Goal: Information Seeking & Learning: Understand process/instructions

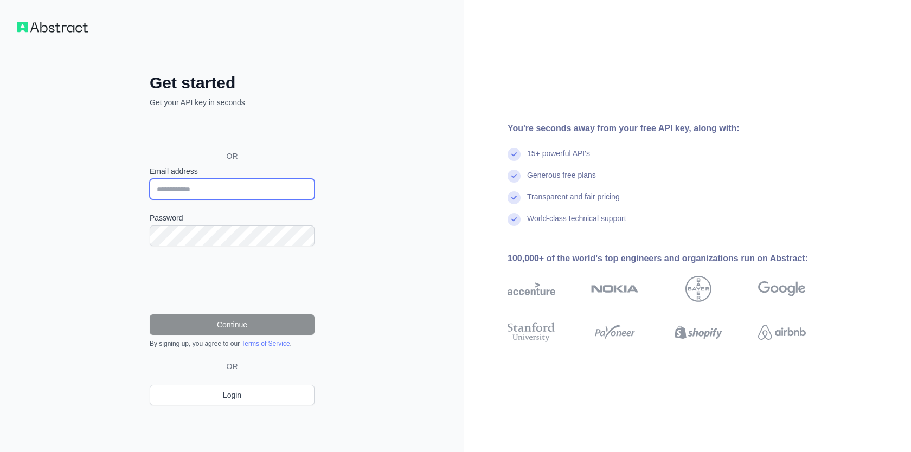
click at [230, 192] on input "Email address" at bounding box center [232, 189] width 165 height 21
click at [197, 191] on input "Email address" at bounding box center [232, 189] width 165 height 21
type input "**********"
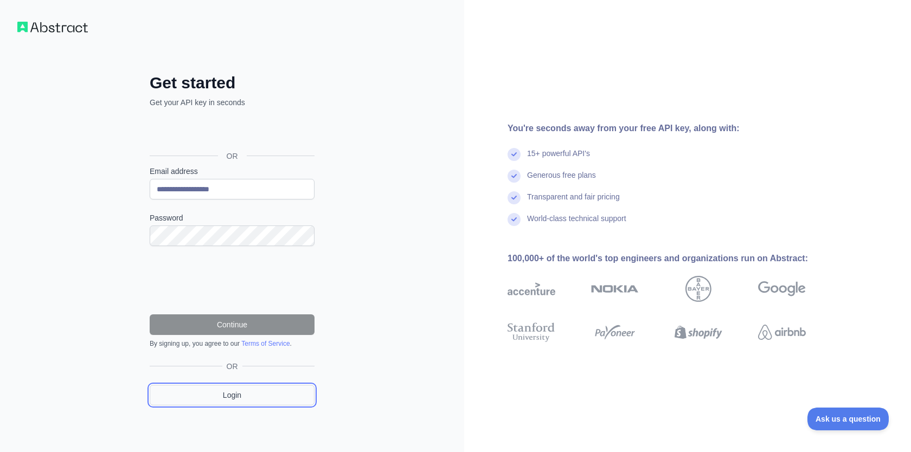
click at [239, 398] on link "Login" at bounding box center [232, 395] width 165 height 21
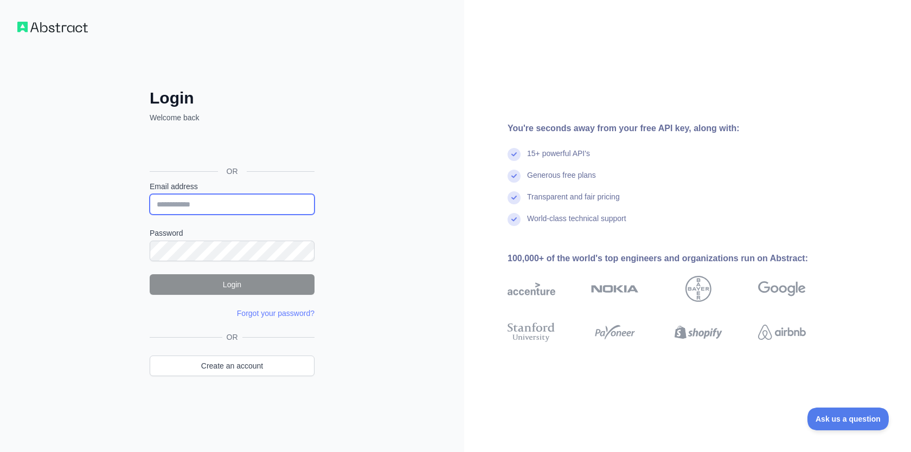
click at [198, 209] on input "Email address" at bounding box center [232, 204] width 165 height 21
type input "**********"
click at [194, 265] on form "**********" at bounding box center [232, 250] width 165 height 138
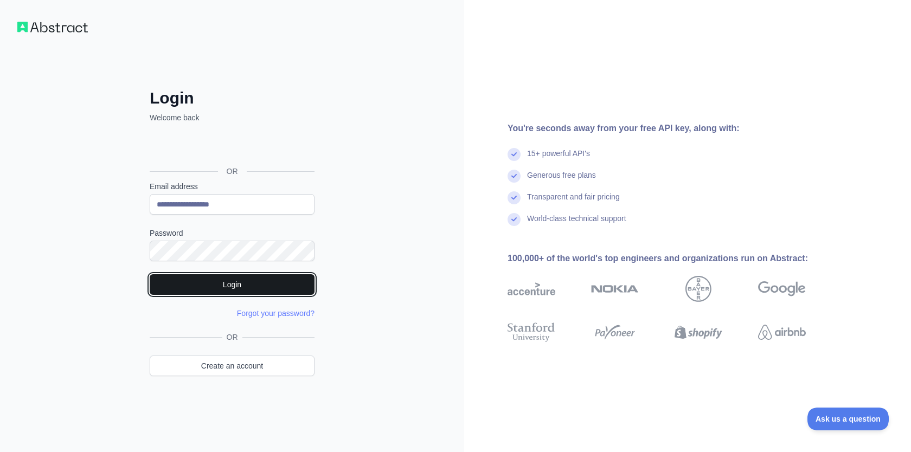
click at [271, 279] on button "Login" at bounding box center [232, 284] width 165 height 21
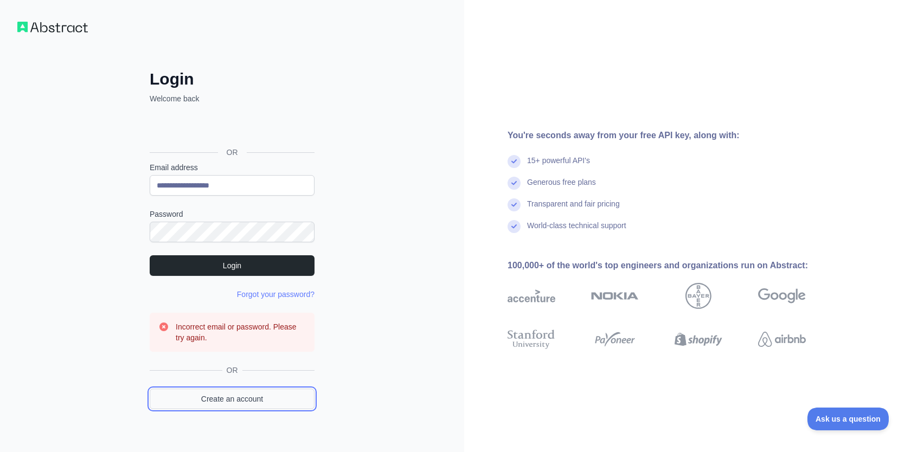
click at [232, 390] on link "Create an account" at bounding box center [232, 399] width 165 height 21
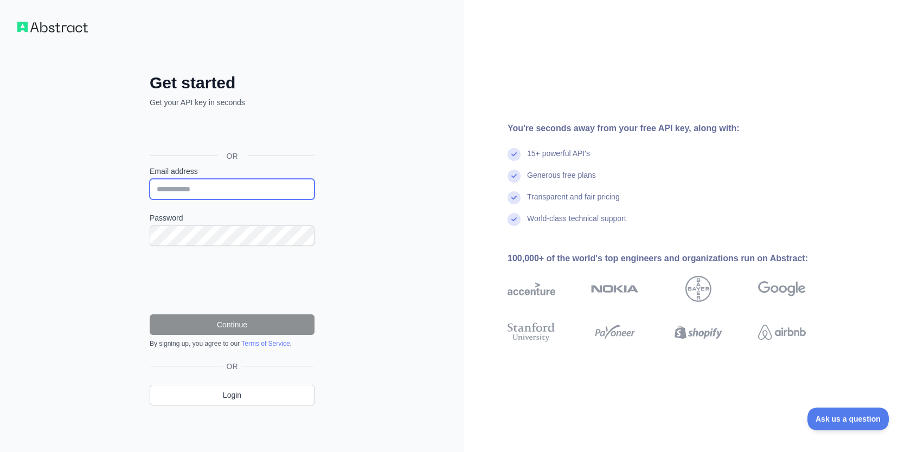
click at [205, 191] on input "Email address" at bounding box center [232, 189] width 165 height 21
type input "**********"
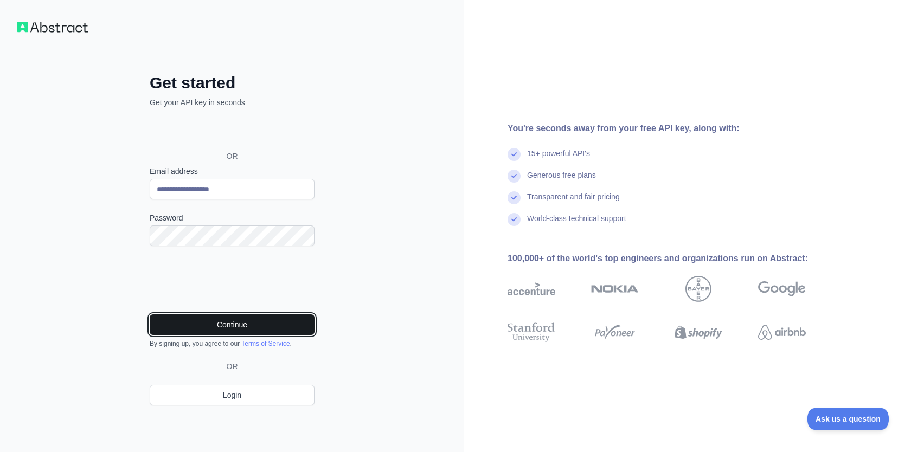
click at [249, 325] on button "Continue" at bounding box center [232, 324] width 165 height 21
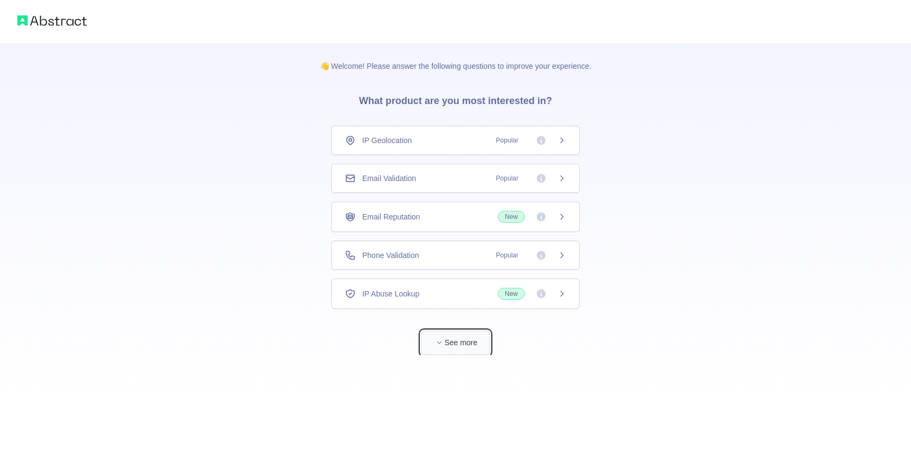
click at [461, 336] on button "See more" at bounding box center [455, 343] width 69 height 24
click at [61, 21] on img at bounding box center [51, 20] width 69 height 15
click at [563, 144] on icon at bounding box center [561, 140] width 9 height 9
click at [466, 348] on button "See more" at bounding box center [455, 343] width 69 height 24
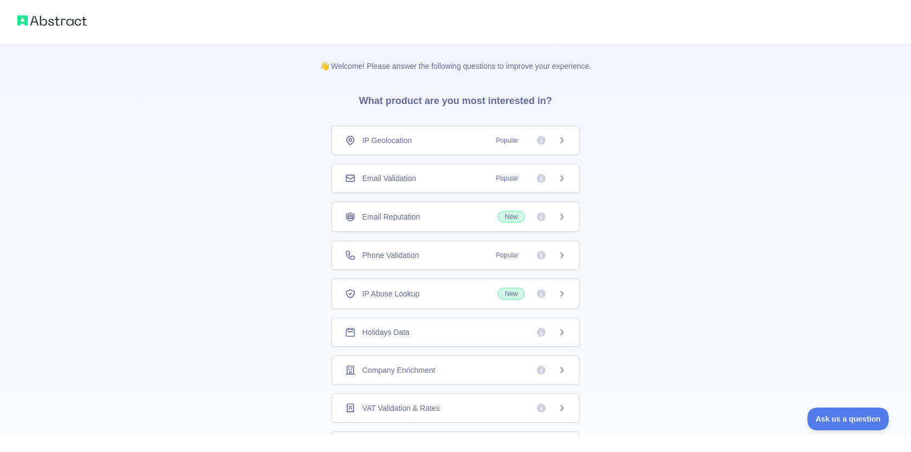
click at [440, 144] on div "IP Geolocation Popular" at bounding box center [455, 140] width 221 height 11
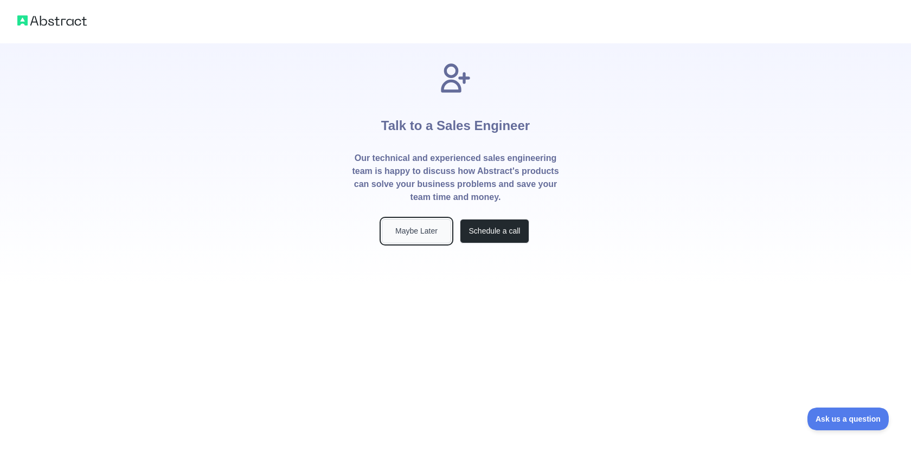
click at [430, 237] on button "Maybe Later" at bounding box center [416, 231] width 69 height 24
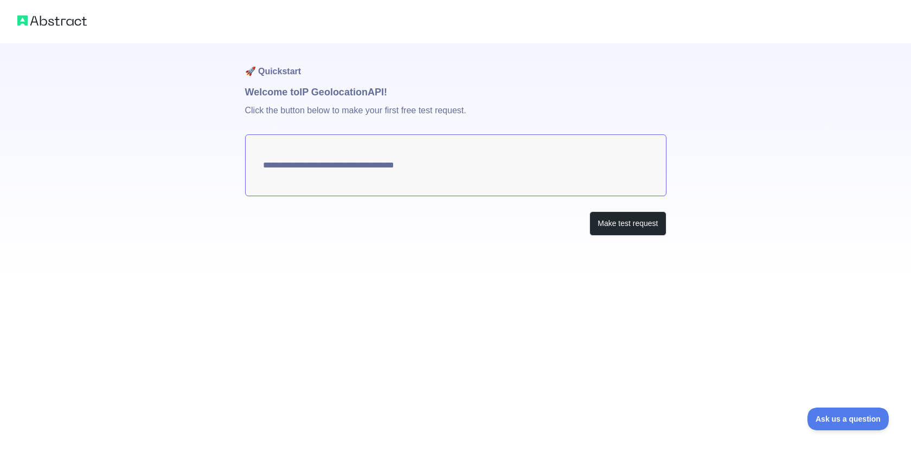
type textarea "**********"
click at [549, 168] on textarea "**********" at bounding box center [455, 165] width 421 height 62
click at [628, 229] on button "Make test request" at bounding box center [627, 223] width 76 height 24
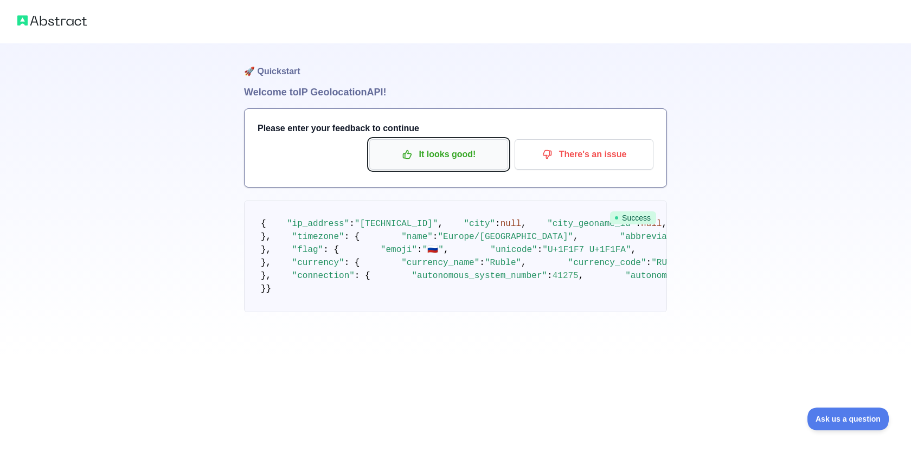
click at [456, 165] on button "It looks good!" at bounding box center [438, 154] width 139 height 30
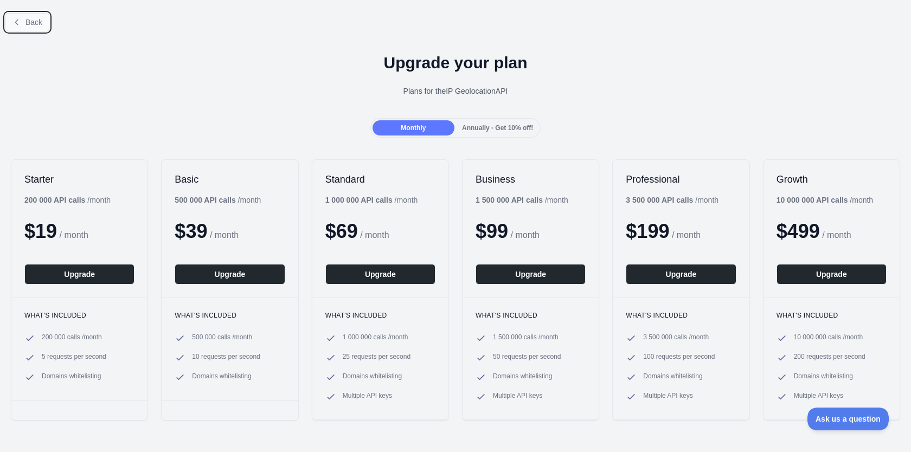
click at [27, 16] on button "Back" at bounding box center [27, 22] width 44 height 18
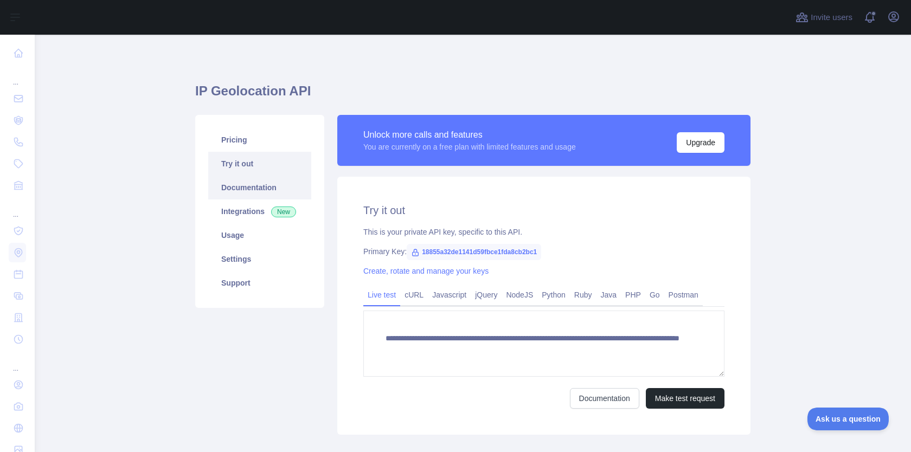
click at [254, 189] on link "Documentation" at bounding box center [259, 188] width 103 height 24
drag, startPoint x: 549, startPoint y: 251, endPoint x: 415, endPoint y: 250, distance: 133.9
click at [415, 250] on span "18855a32de1141d59fbce1fda8cb2bc1" at bounding box center [474, 252] width 134 height 16
copy span "18855a32de1141d59fbce1fda8cb2bc1"
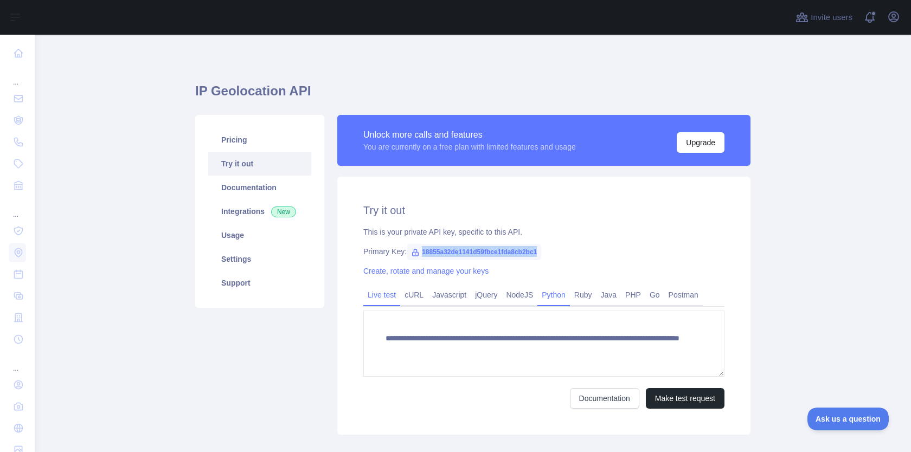
scroll to position [5, 0]
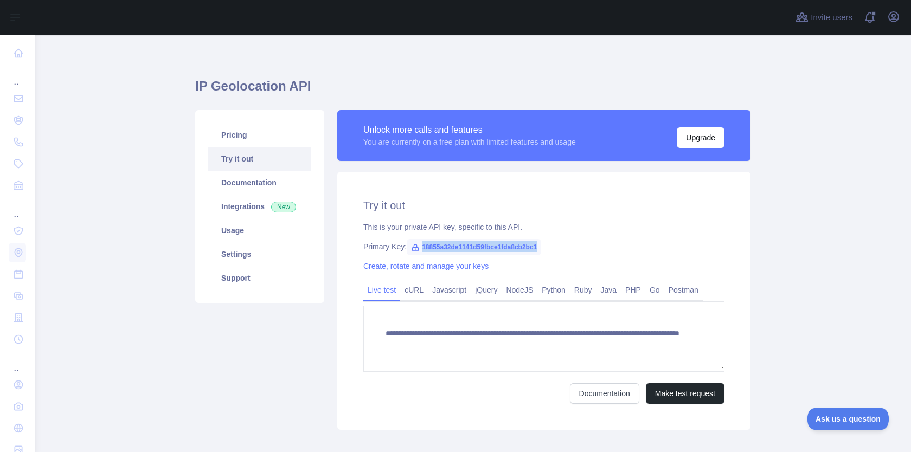
click at [484, 234] on div "**********" at bounding box center [543, 301] width 413 height 258
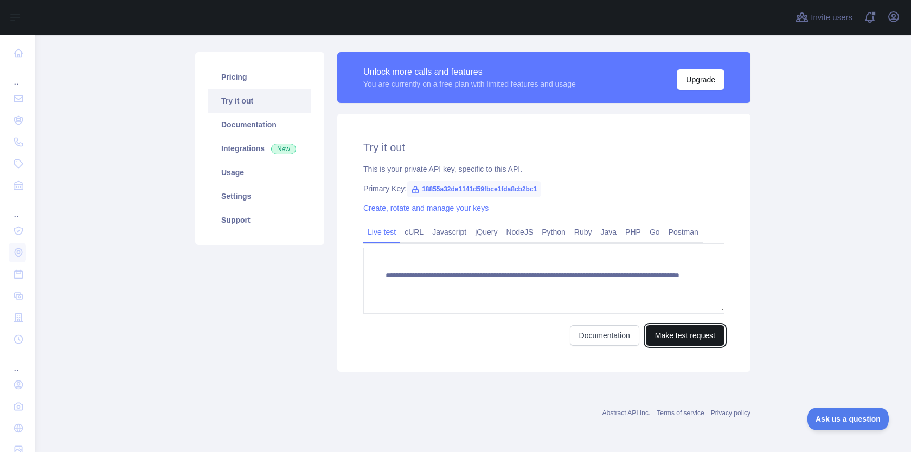
click at [707, 337] on button "Make test request" at bounding box center [685, 335] width 79 height 21
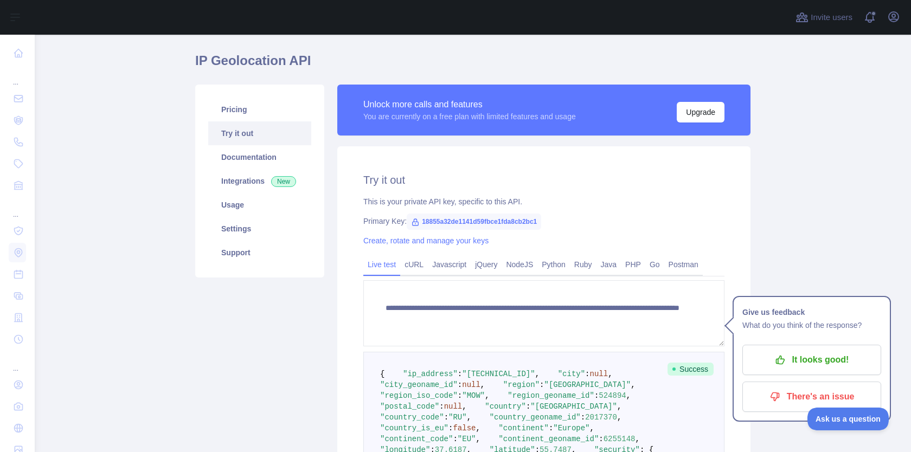
scroll to position [0, 0]
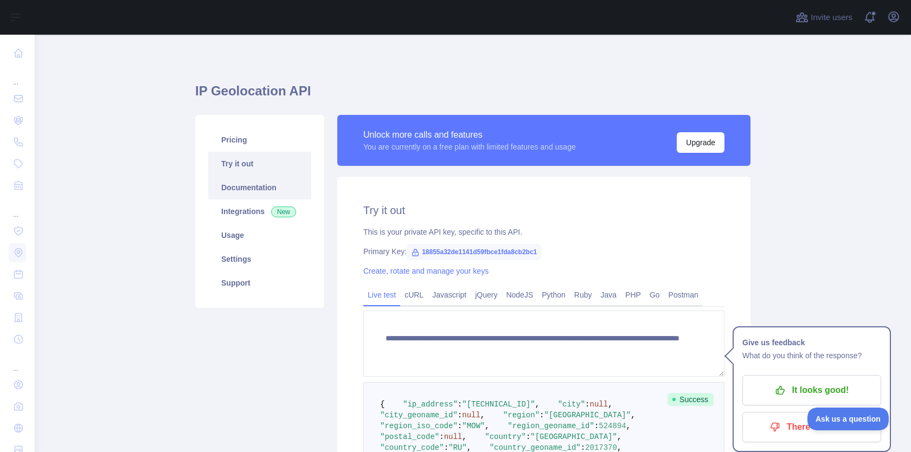
click at [270, 187] on link "Documentation" at bounding box center [259, 188] width 103 height 24
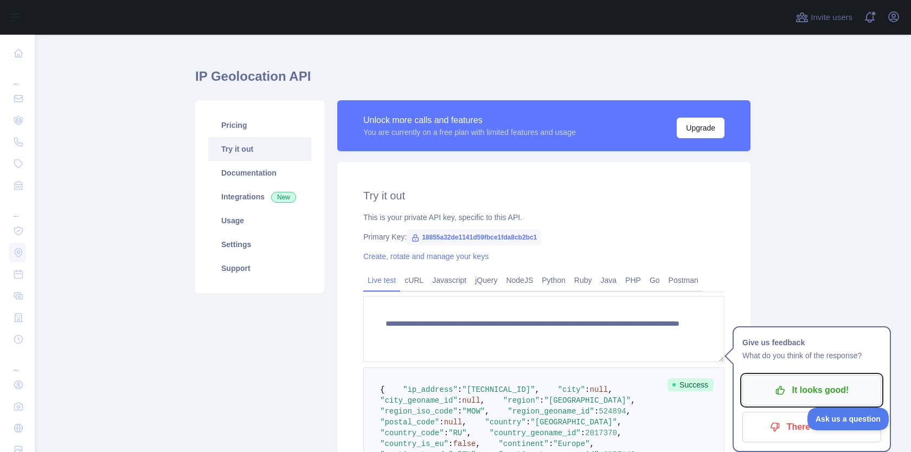
click at [786, 382] on p "It looks good!" at bounding box center [811, 390] width 123 height 18
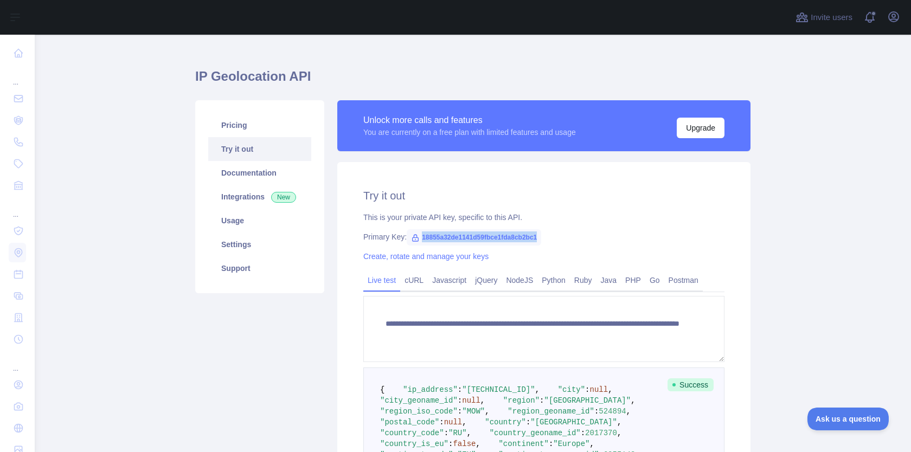
drag, startPoint x: 548, startPoint y: 236, endPoint x: 410, endPoint y: 235, distance: 138.3
click at [410, 235] on span "18855a32de1141d59fbce1fda8cb2bc1" at bounding box center [474, 237] width 134 height 16
copy span "18855a32de1141d59fbce1fda8cb2bc1"
click at [258, 198] on link "Integrations New" at bounding box center [259, 197] width 103 height 24
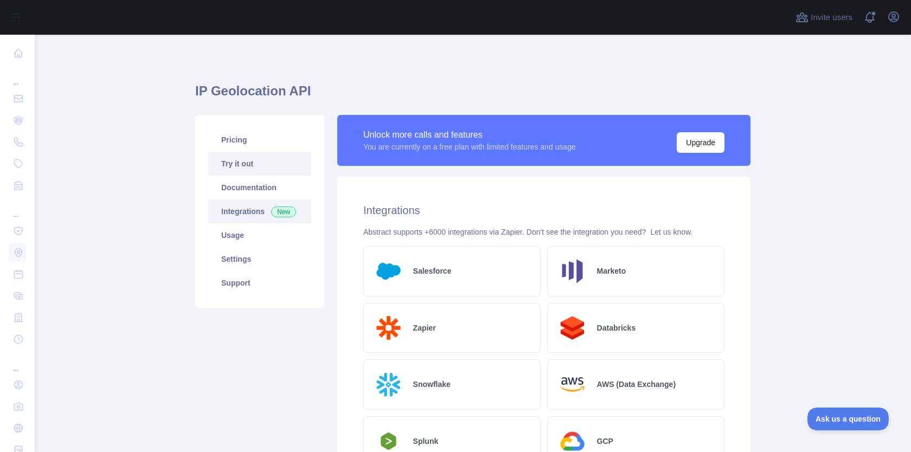
click at [273, 165] on link "Try it out" at bounding box center [259, 164] width 103 height 24
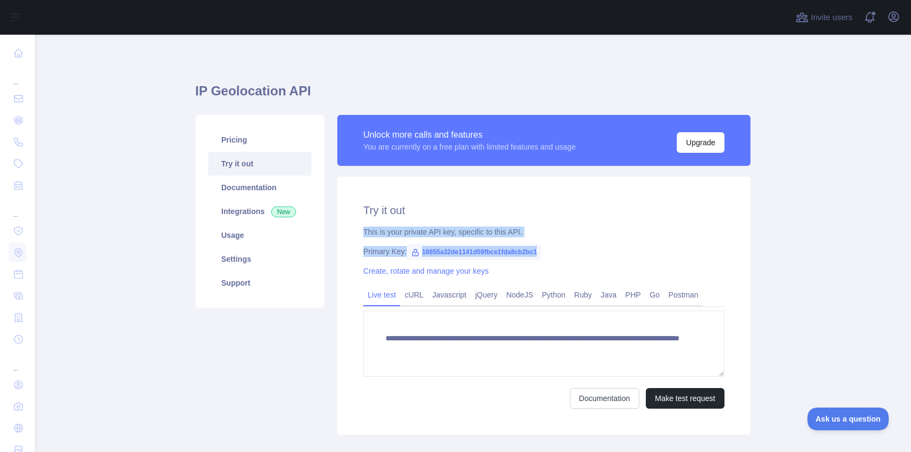
drag, startPoint x: 357, startPoint y: 230, endPoint x: 435, endPoint y: 263, distance: 85.0
click at [436, 263] on div "**********" at bounding box center [543, 306] width 413 height 258
click at [264, 194] on link "Documentation" at bounding box center [259, 188] width 103 height 24
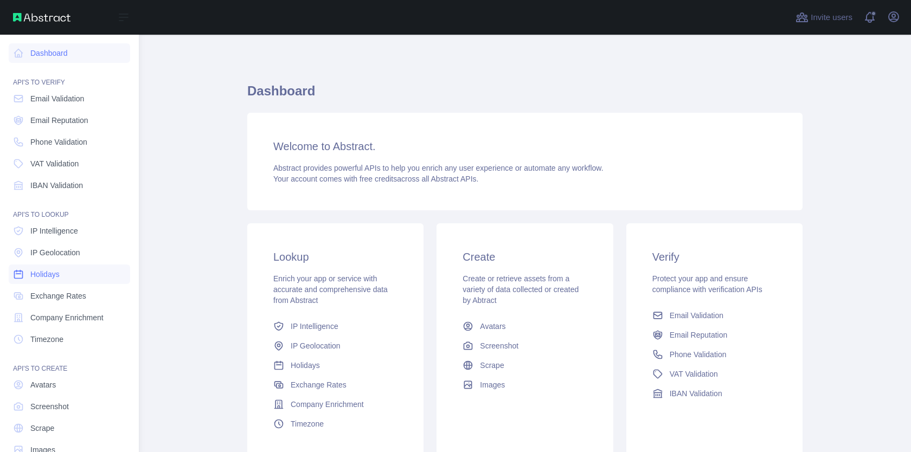
click at [70, 277] on link "Holidays" at bounding box center [69, 275] width 121 height 20
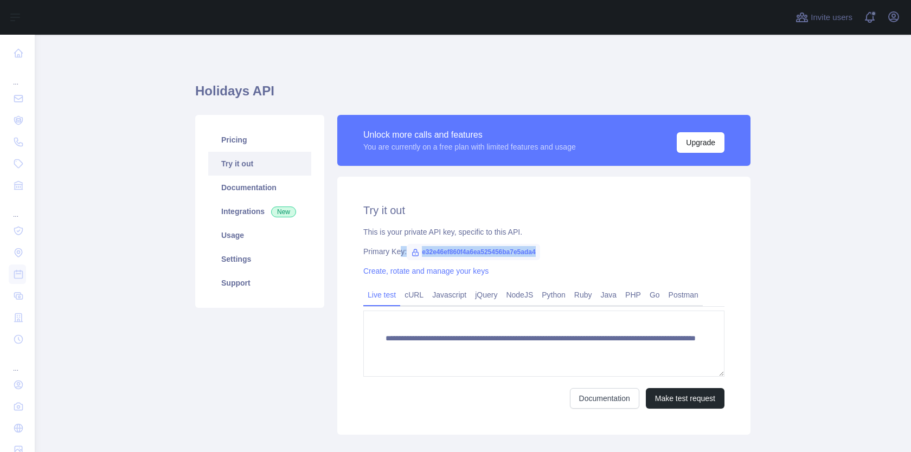
drag, startPoint x: 554, startPoint y: 251, endPoint x: 402, endPoint y: 249, distance: 151.8
click at [402, 249] on div "Primary Key: e32e46ef860f4a6ea525456ba7e5ada4" at bounding box center [543, 251] width 361 height 11
click at [427, 251] on span "e32e46ef860f4a6ea525456ba7e5ada4" at bounding box center [473, 252] width 133 height 16
drag, startPoint x: 422, startPoint y: 252, endPoint x: 556, endPoint y: 251, distance: 134.5
click at [540, 251] on span "e32e46ef860f4a6ea525456ba7e5ada4" at bounding box center [473, 252] width 133 height 16
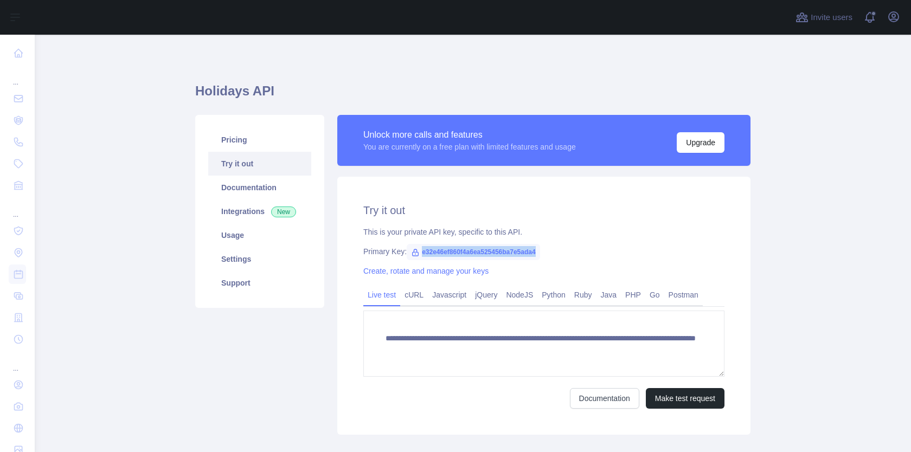
copy span "e32e46ef860f4a6ea525456ba7e5ada4"
click at [548, 242] on div "**********" at bounding box center [543, 306] width 413 height 258
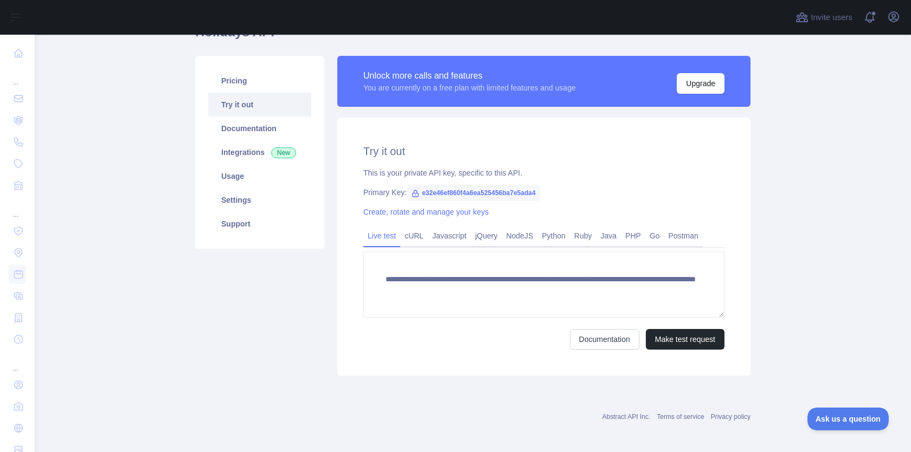
scroll to position [63, 0]
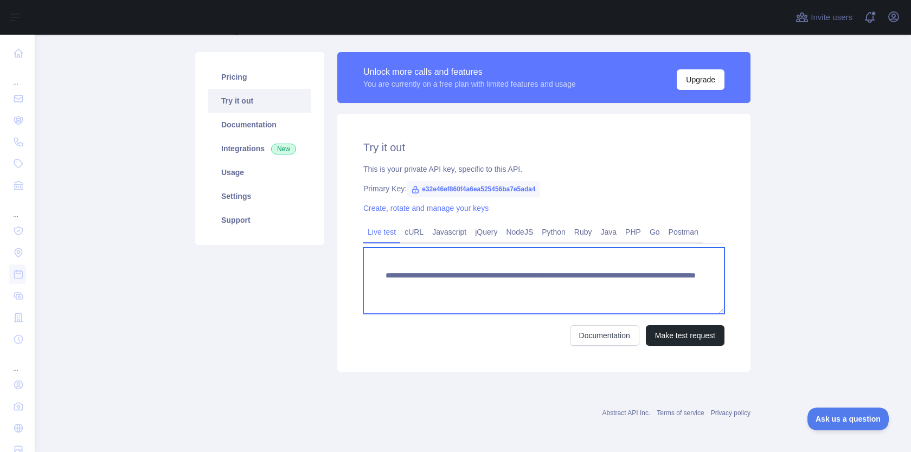
drag, startPoint x: 647, startPoint y: 286, endPoint x: 496, endPoint y: 294, distance: 151.5
click at [496, 294] on textarea "**********" at bounding box center [543, 281] width 361 height 66
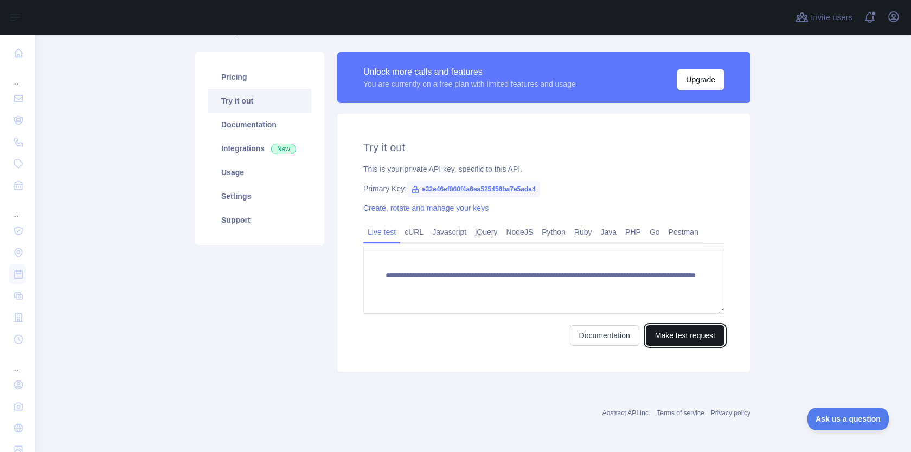
click at [690, 330] on button "Make test request" at bounding box center [685, 335] width 79 height 21
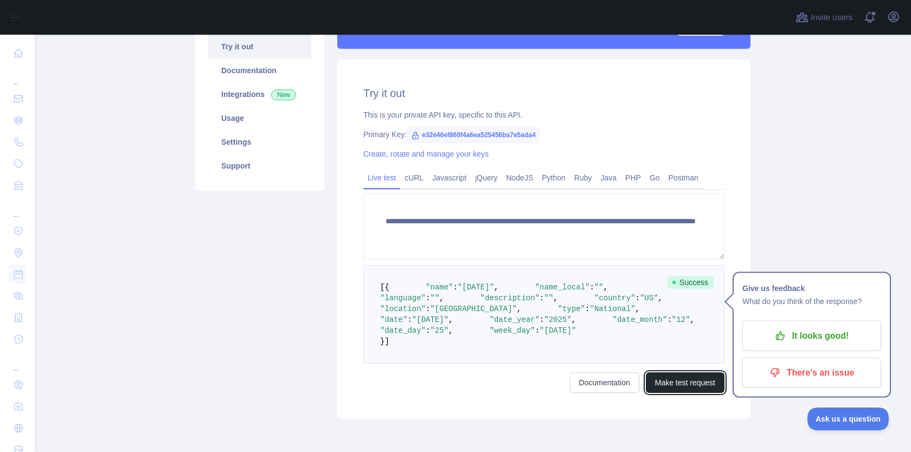
scroll to position [7, 0]
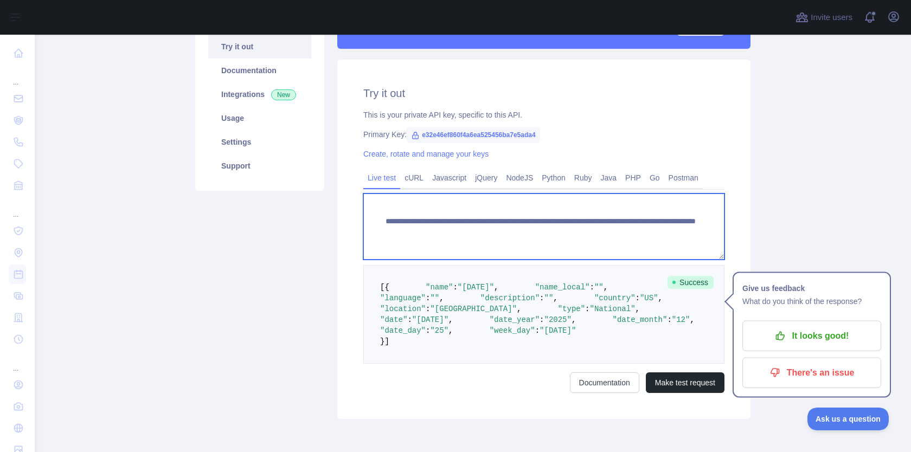
drag, startPoint x: 407, startPoint y: 239, endPoint x: 385, endPoint y: 211, distance: 34.7
click at [385, 211] on textarea "**********" at bounding box center [543, 227] width 361 height 66
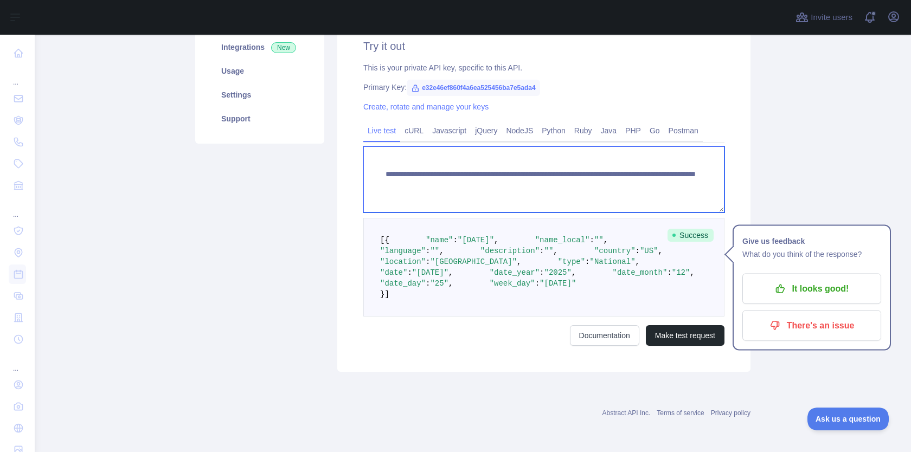
scroll to position [165, 0]
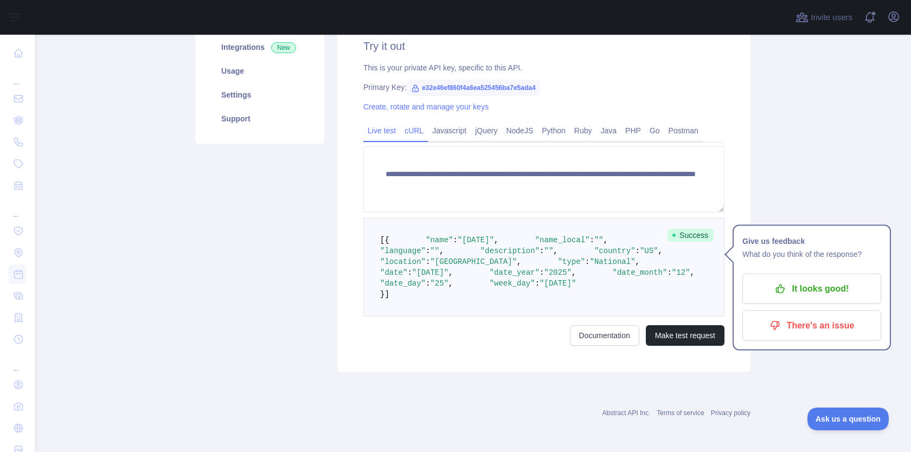
click at [418, 132] on link "cURL" at bounding box center [414, 130] width 28 height 17
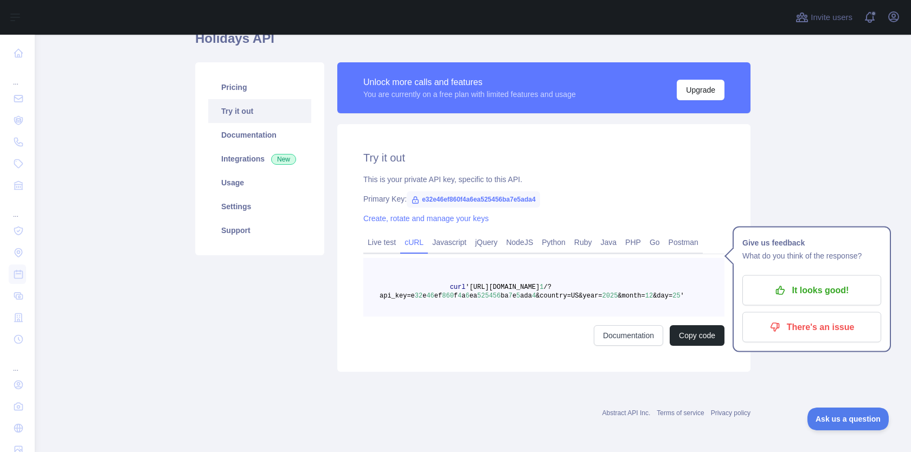
scroll to position [53, 0]
click at [385, 240] on link "Live test" at bounding box center [381, 242] width 37 height 17
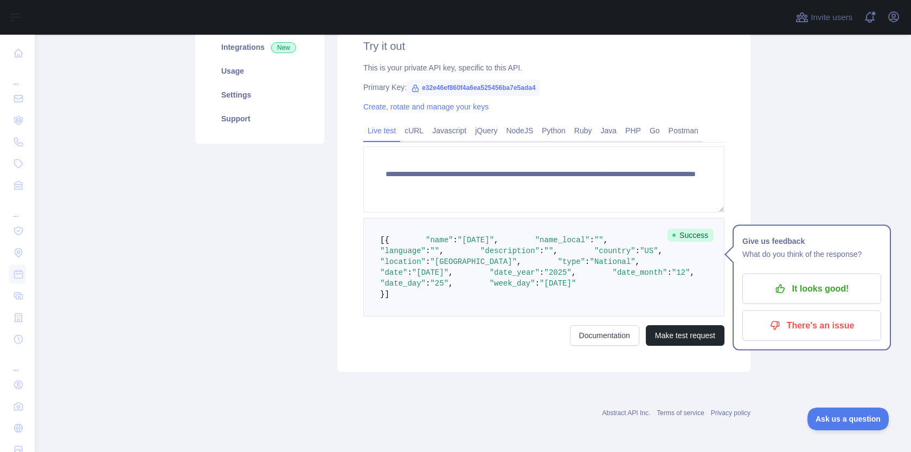
scroll to position [0, 0]
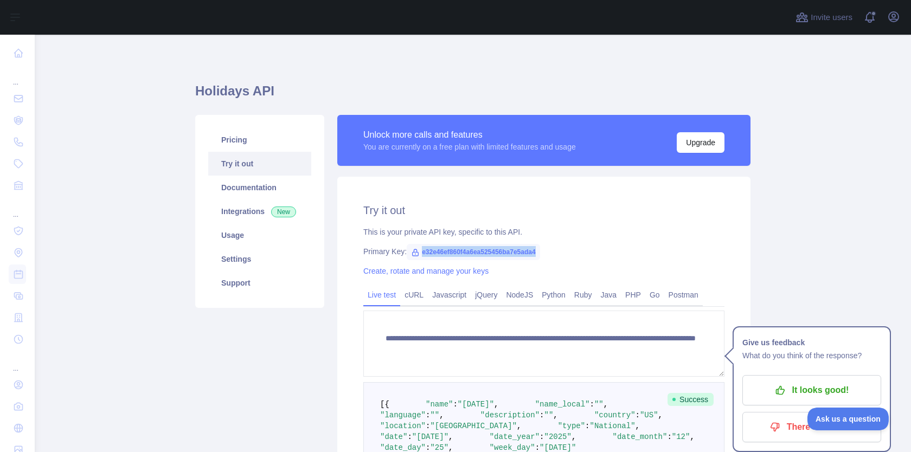
drag, startPoint x: 552, startPoint y: 252, endPoint x: 413, endPoint y: 252, distance: 139.9
click at [413, 252] on span "e32e46ef860f4a6ea525456ba7e5ada4" at bounding box center [473, 252] width 133 height 16
copy span "e32e46ef860f4a6ea525456ba7e5ada4"
click at [521, 268] on div "Create, rotate and manage your keys" at bounding box center [543, 271] width 361 height 11
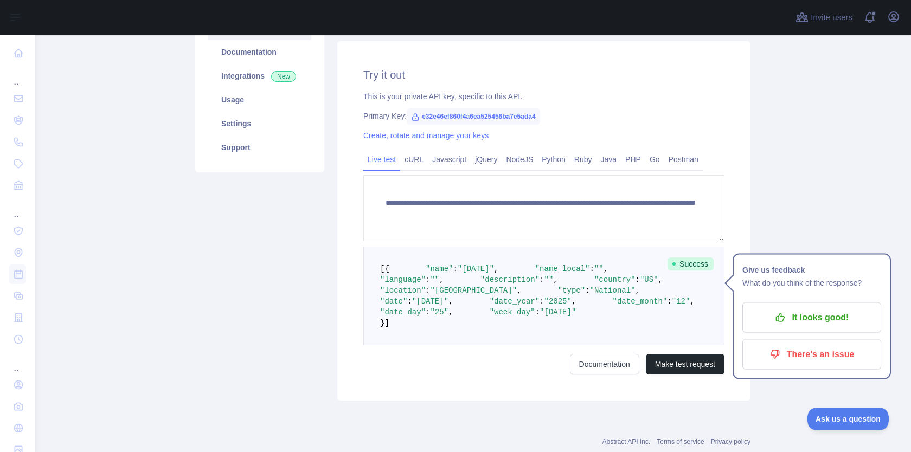
scroll to position [87, 0]
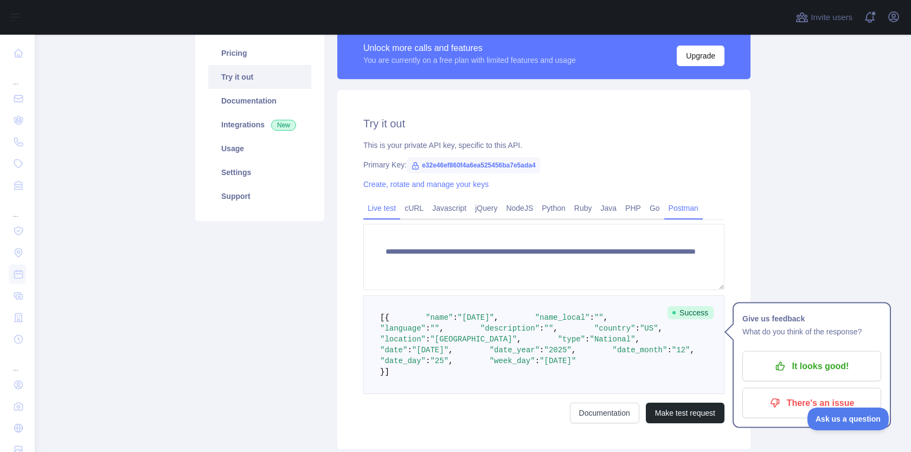
click at [687, 205] on link "Postman" at bounding box center [683, 208] width 38 height 17
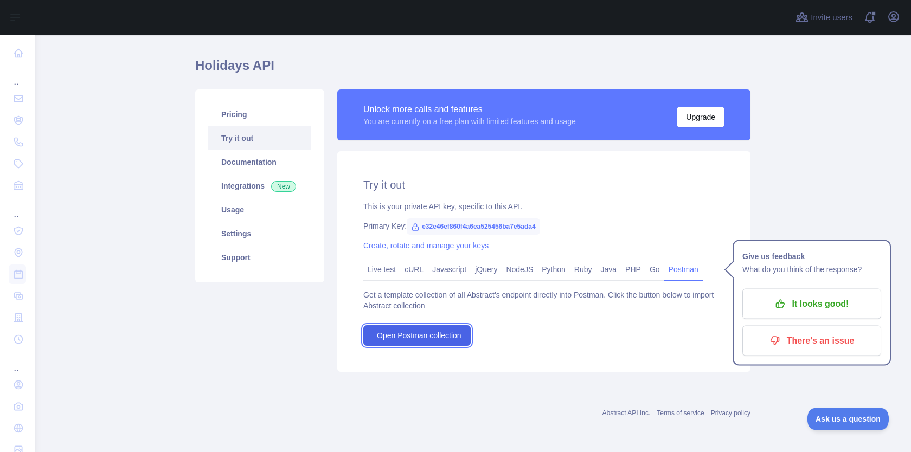
click at [438, 327] on link "Open Postman collection" at bounding box center [416, 335] width 107 height 21
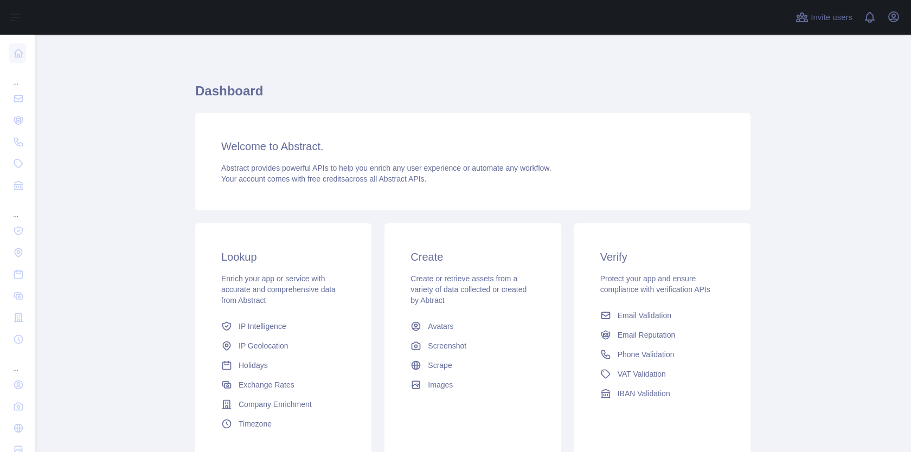
scroll to position [88, 0]
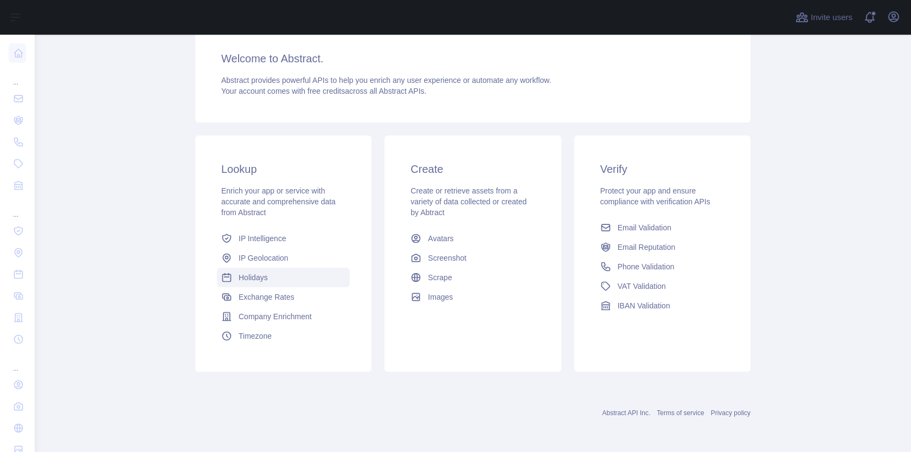
click at [268, 272] on span "Holidays" at bounding box center [253, 277] width 29 height 11
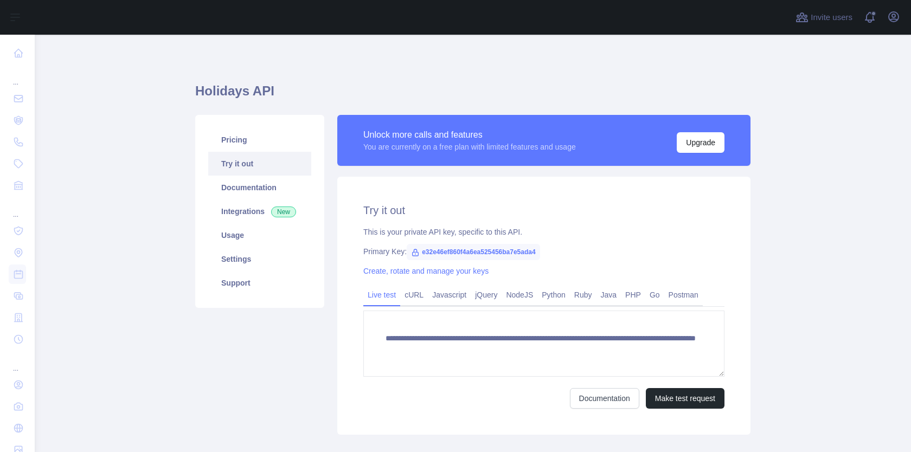
scroll to position [63, 0]
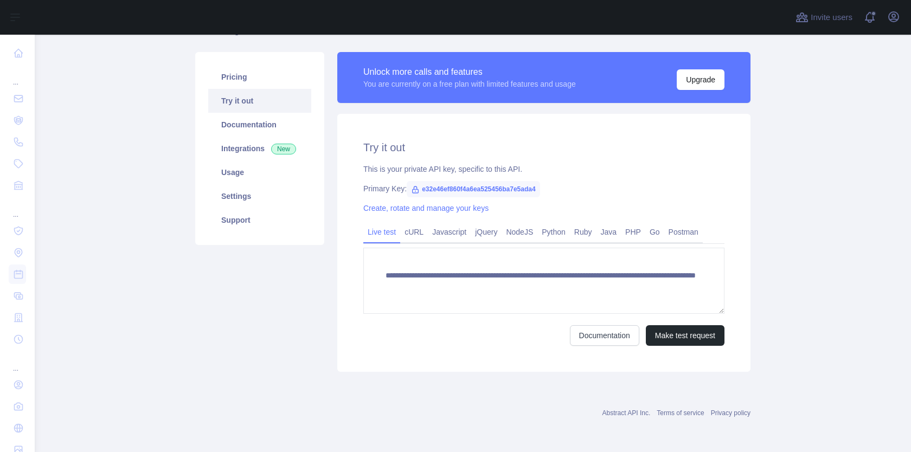
click at [426, 162] on div "**********" at bounding box center [543, 243] width 413 height 258
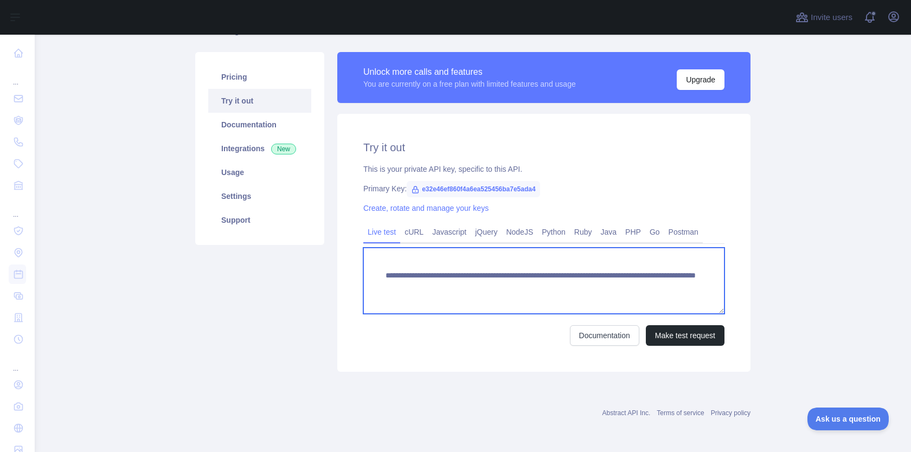
drag, startPoint x: 647, startPoint y: 286, endPoint x: 435, endPoint y: 293, distance: 212.7
click at [435, 293] on textarea "**********" at bounding box center [543, 281] width 361 height 66
click at [598, 281] on textarea "**********" at bounding box center [543, 281] width 361 height 66
click at [650, 284] on textarea "**********" at bounding box center [543, 281] width 361 height 66
click at [640, 288] on textarea "**********" at bounding box center [543, 281] width 361 height 66
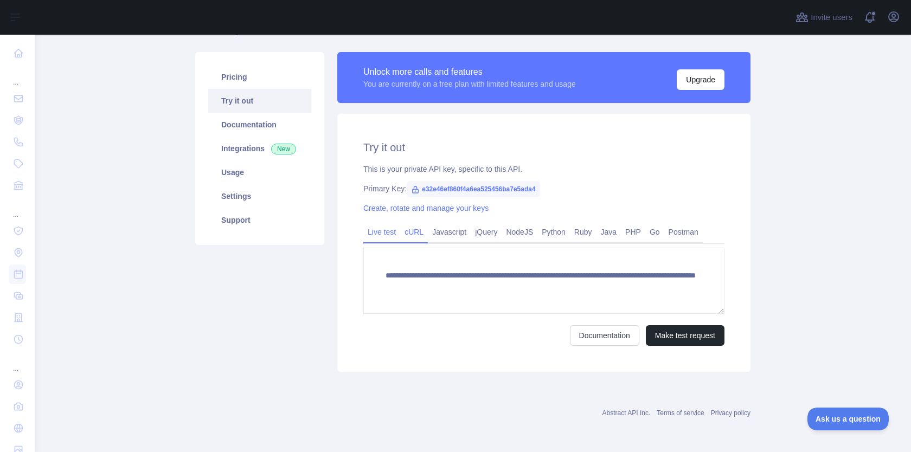
click at [419, 234] on link "cURL" at bounding box center [414, 231] width 28 height 17
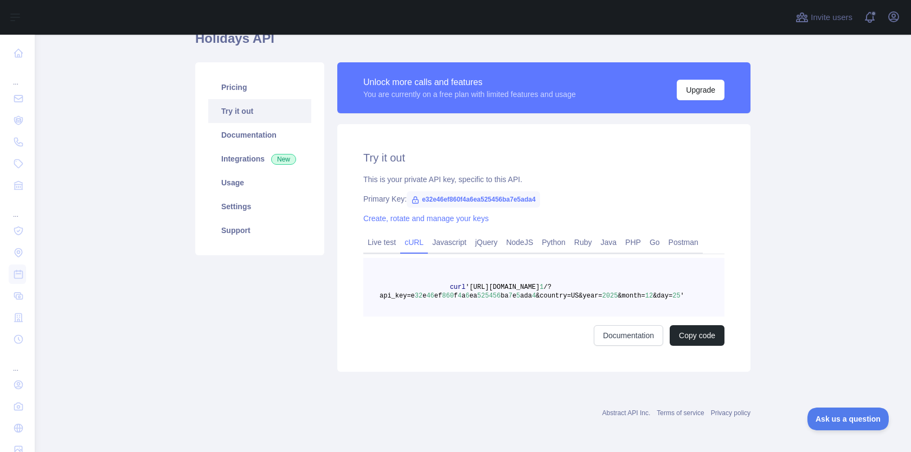
scroll to position [53, 0]
click at [445, 242] on link "Javascript" at bounding box center [449, 242] width 43 height 17
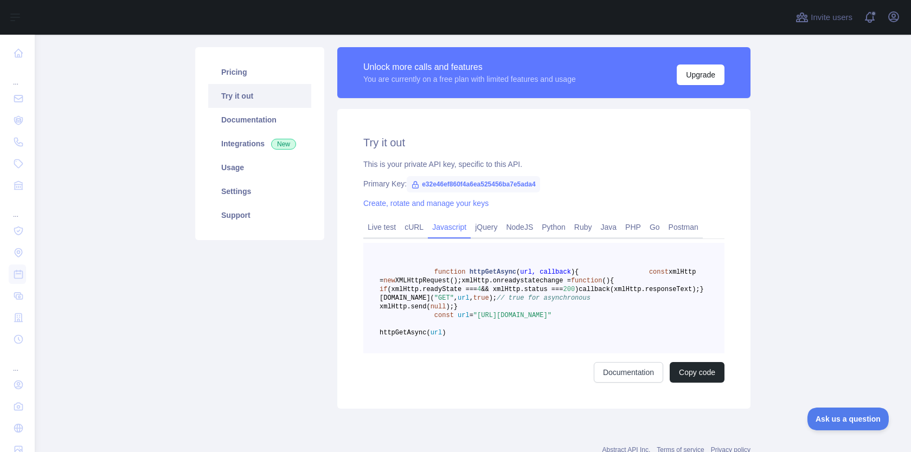
scroll to position [70, 0]
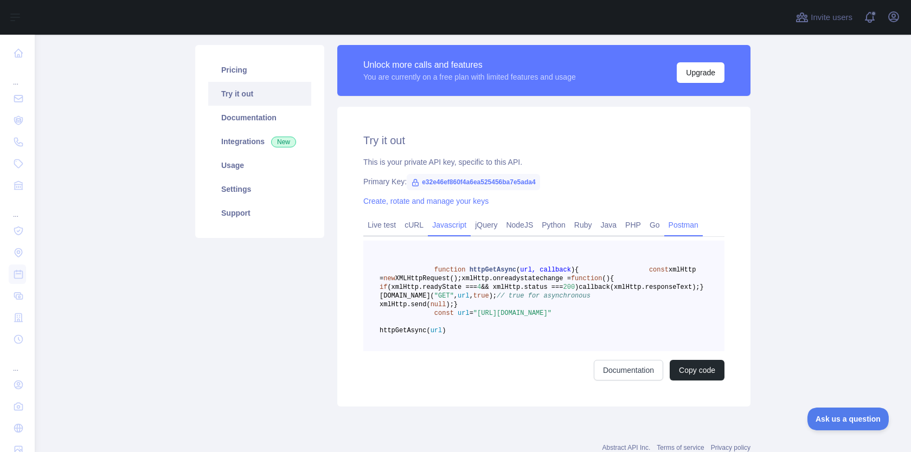
click at [690, 228] on link "Postman" at bounding box center [683, 224] width 38 height 17
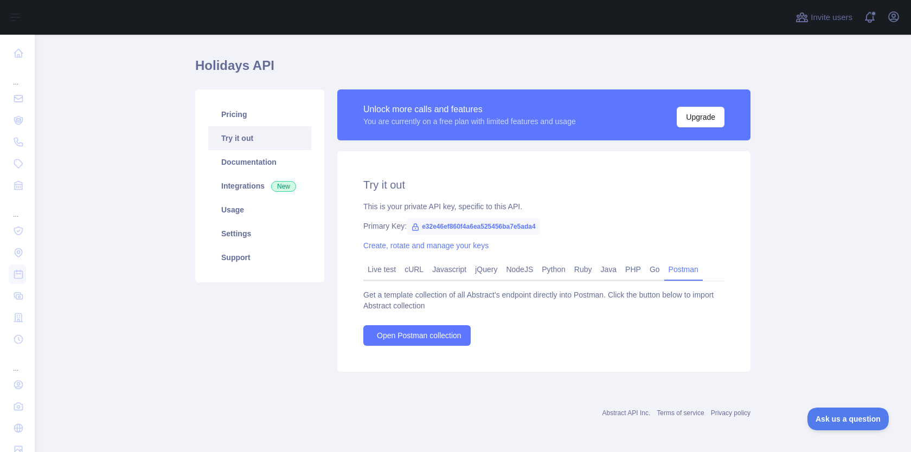
scroll to position [25, 0]
click at [428, 338] on span "Open Postman collection" at bounding box center [419, 335] width 85 height 11
